Goal: Information Seeking & Learning: Learn about a topic

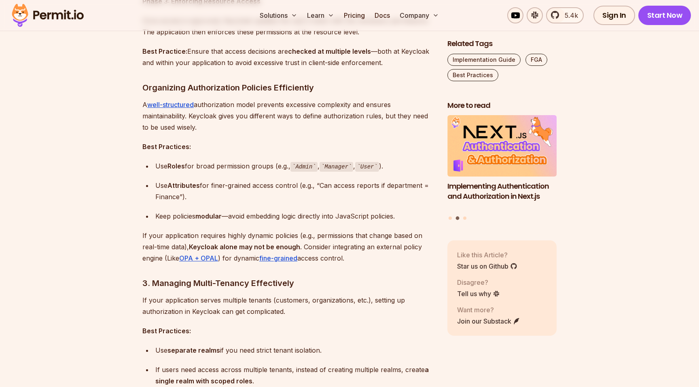
scroll to position [941, 0]
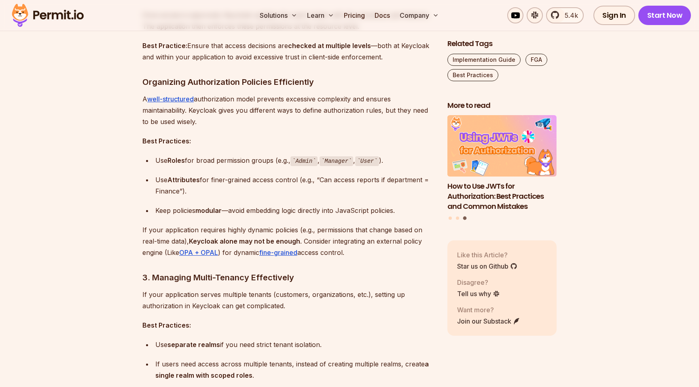
click at [307, 209] on div "Keep policies modular —avoid embedding logic directly into JavaScript policies." at bounding box center [294, 210] width 279 height 11
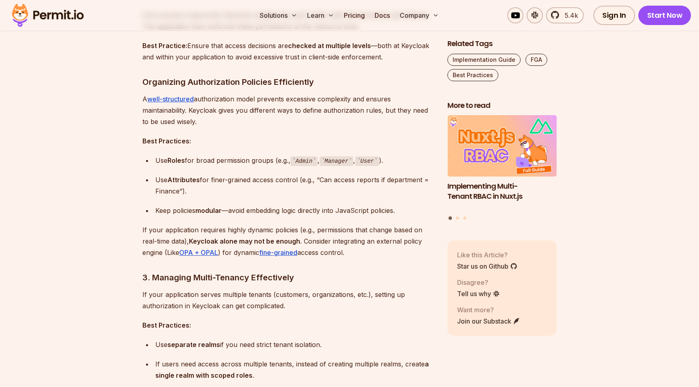
click at [302, 232] on p "If your application requires highly dynamic policies (e.g., permissions that ch…" at bounding box center [288, 241] width 292 height 34
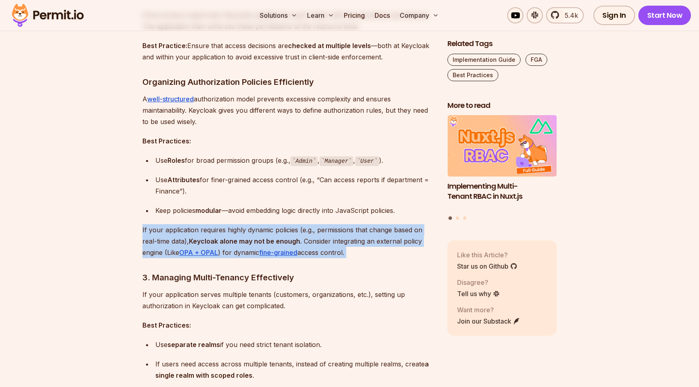
click at [302, 232] on p "If your application requires highly dynamic policies (e.g., permissions that ch…" at bounding box center [288, 241] width 292 height 34
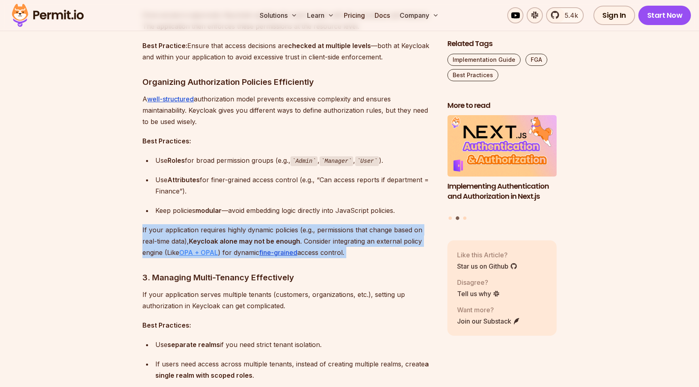
click at [194, 252] on link "OPA + OPAL" at bounding box center [198, 253] width 39 height 8
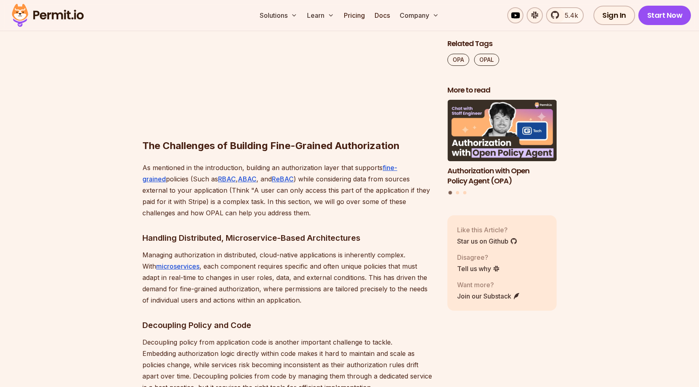
scroll to position [628, 0]
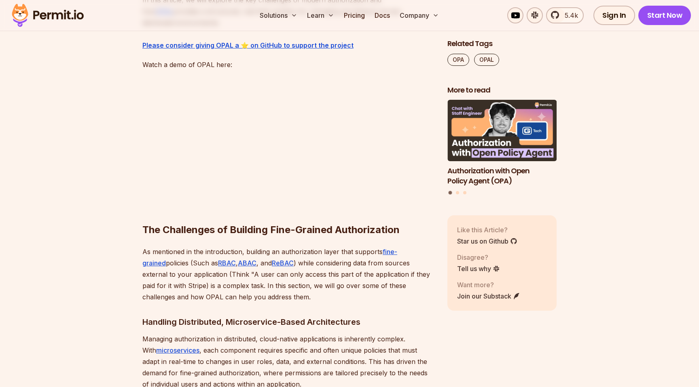
scroll to position [663, 0]
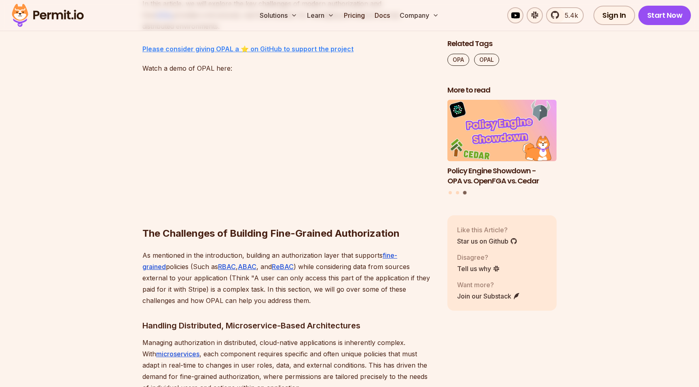
click at [316, 48] on strong "⁠Please consider giving OPAL a ⭐ on GitHub to support the project" at bounding box center [247, 49] width 211 height 8
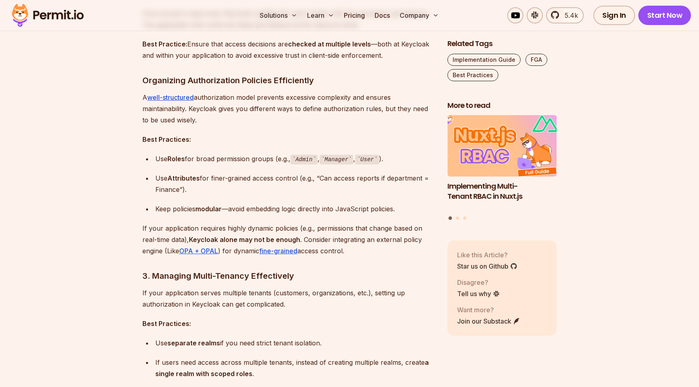
scroll to position [946, 0]
